Goal: Information Seeking & Learning: Learn about a topic

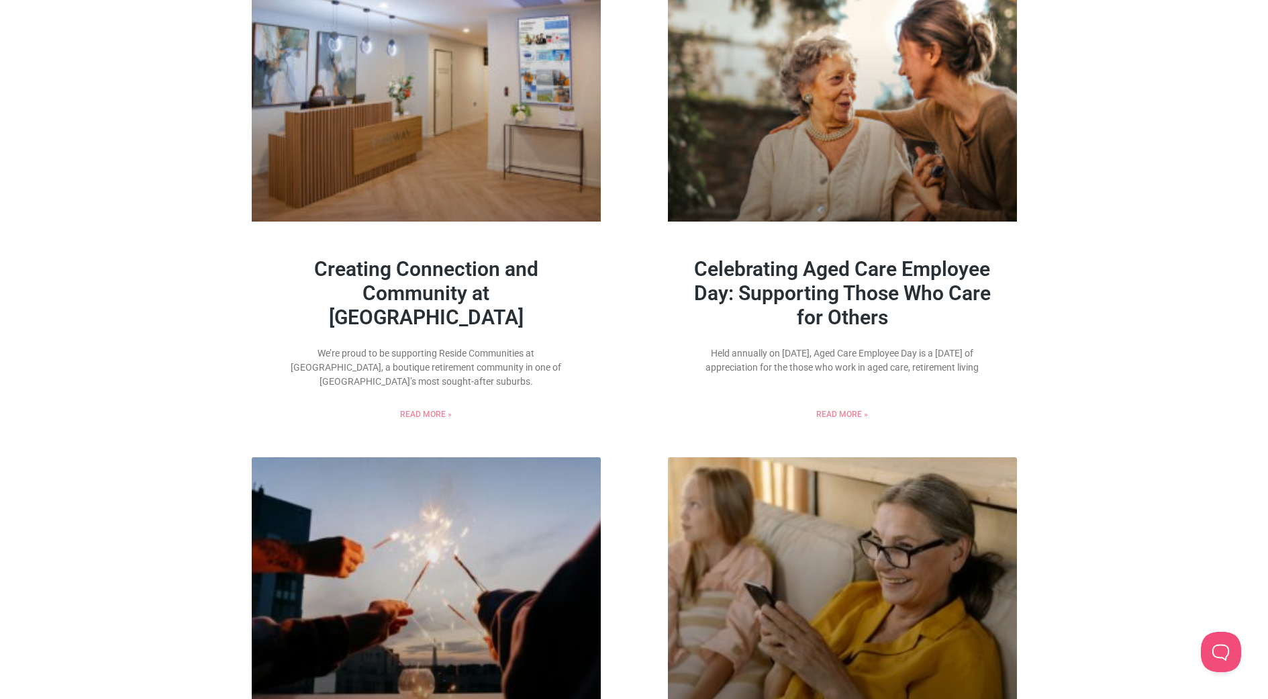
scroll to position [1500, 0]
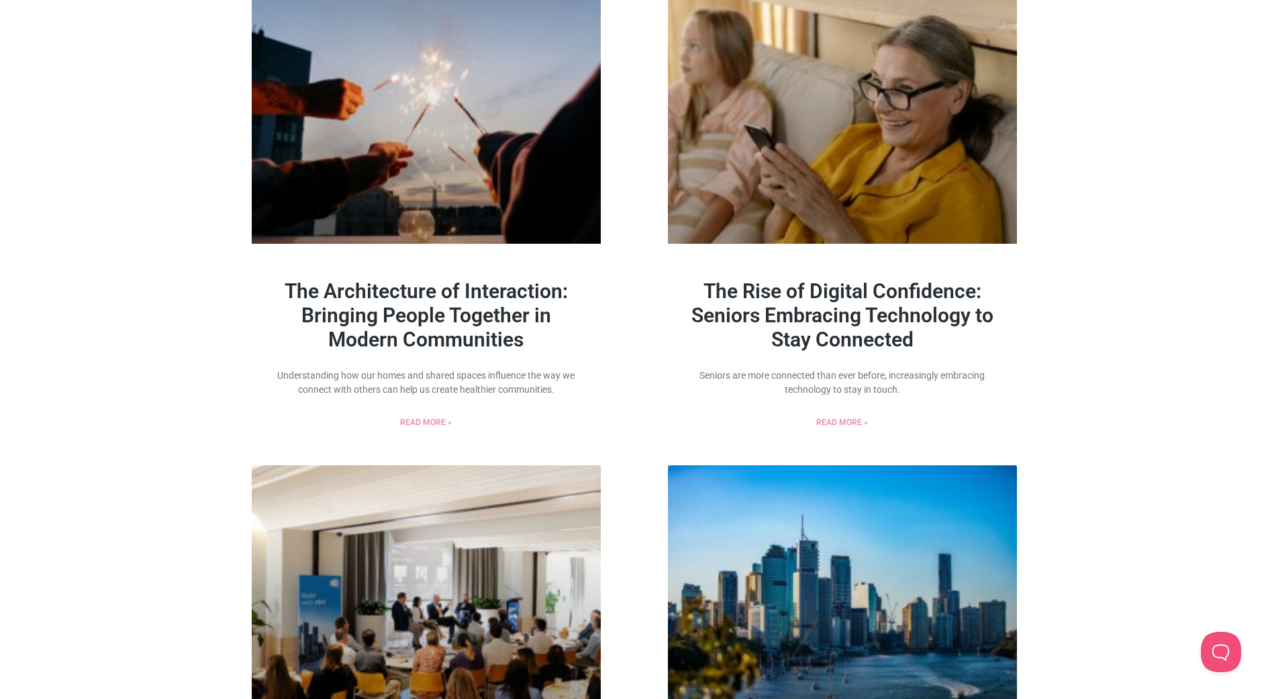
click at [951, 315] on link "The Rise of Digital Confidence: Seniors Embracing Technology to Stay Connected" at bounding box center [842, 315] width 302 height 72
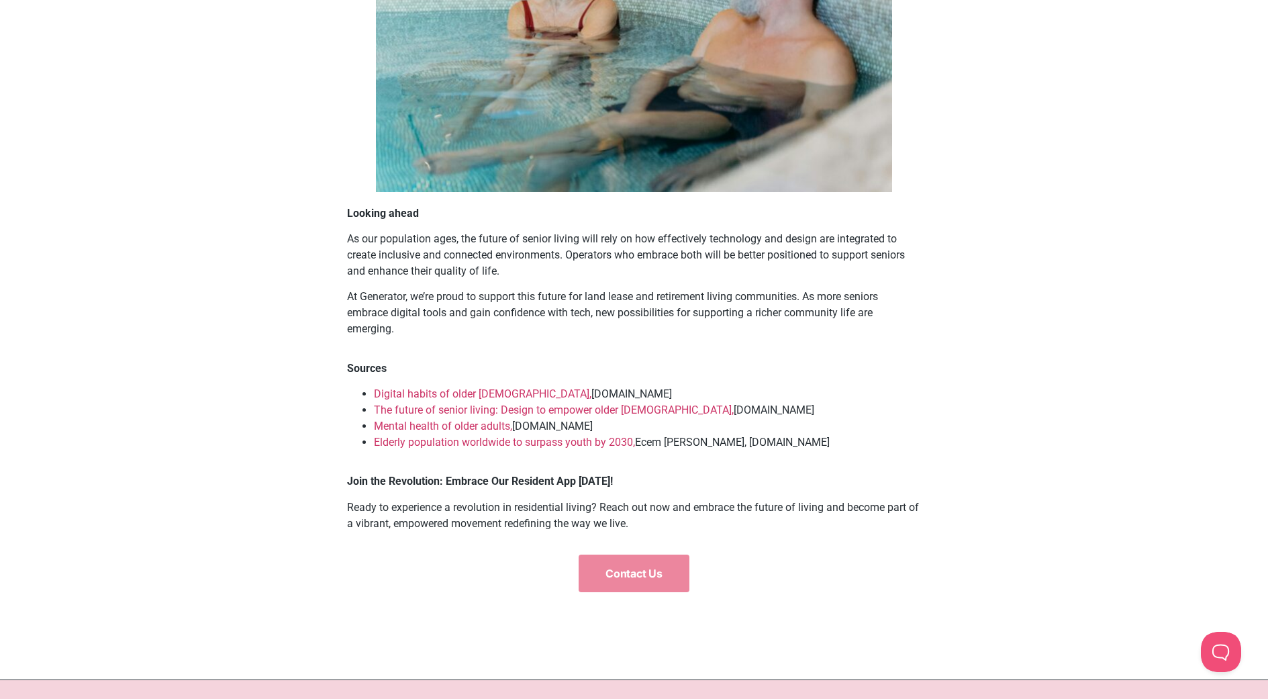
scroll to position [1287, 0]
